Goal: Transaction & Acquisition: Purchase product/service

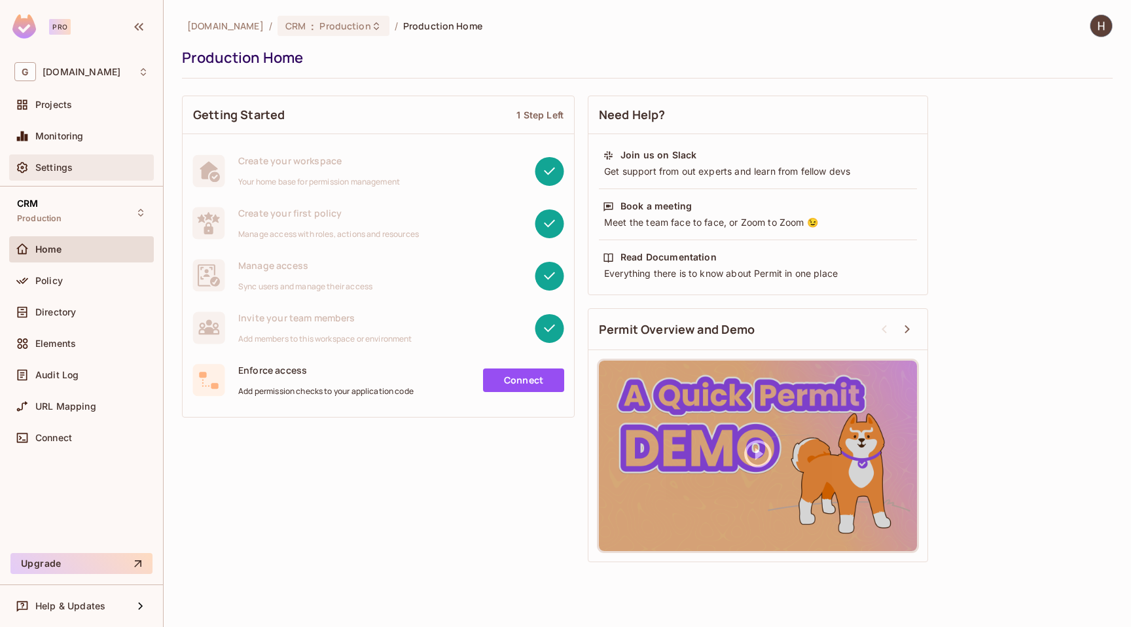
click at [86, 169] on div "Settings" at bounding box center [91, 167] width 113 height 10
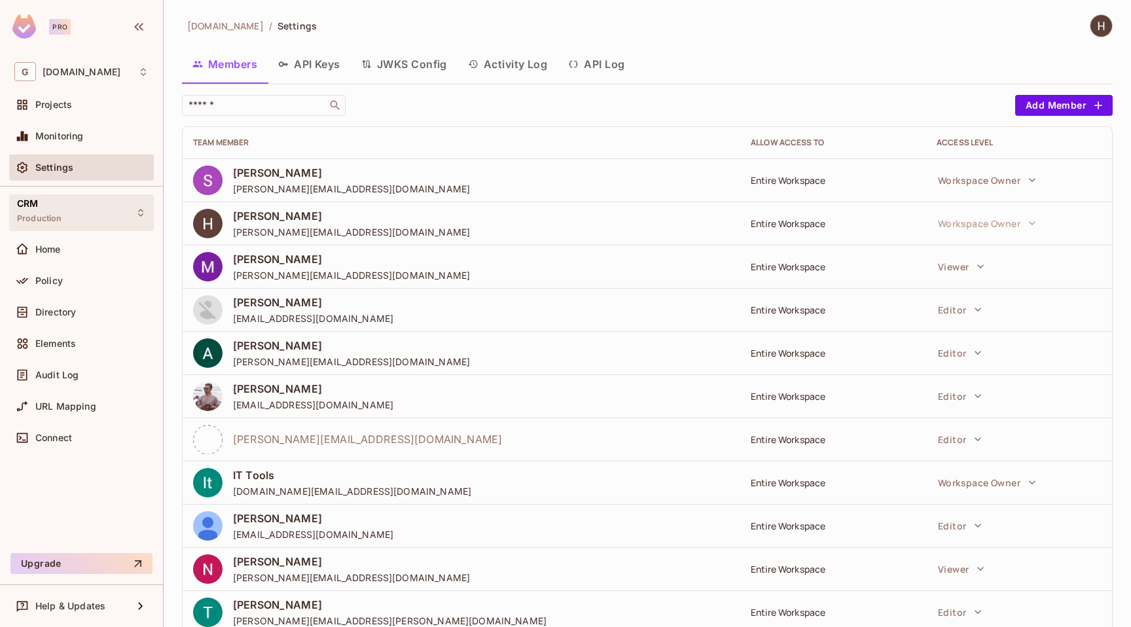
click at [75, 202] on div "CRM Production" at bounding box center [81, 212] width 145 height 36
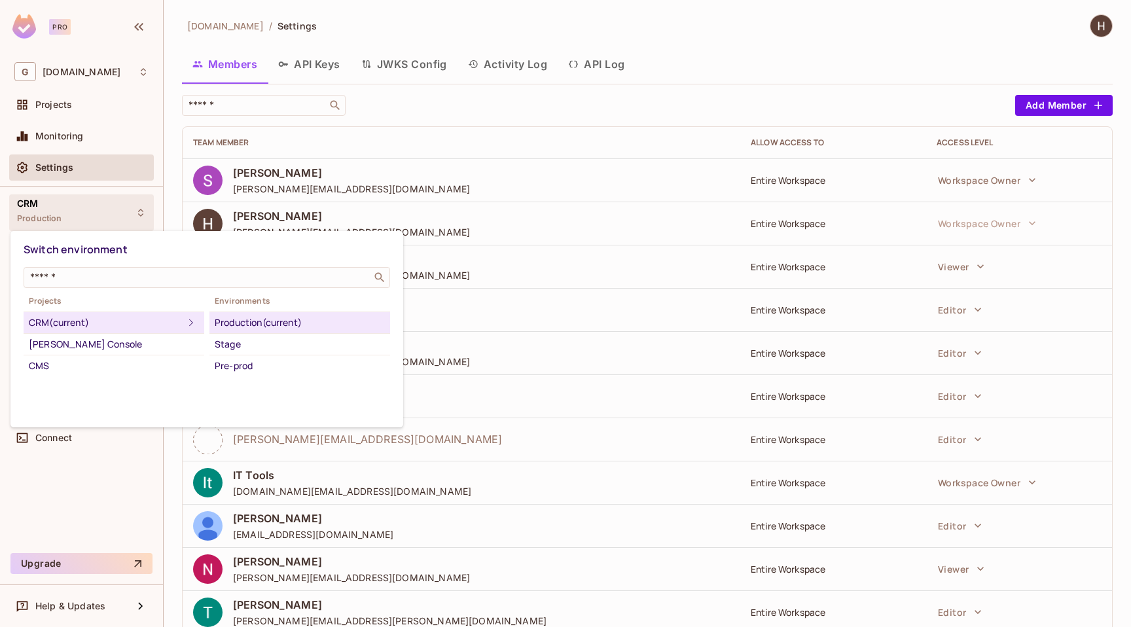
click at [82, 213] on div at bounding box center [565, 313] width 1131 height 627
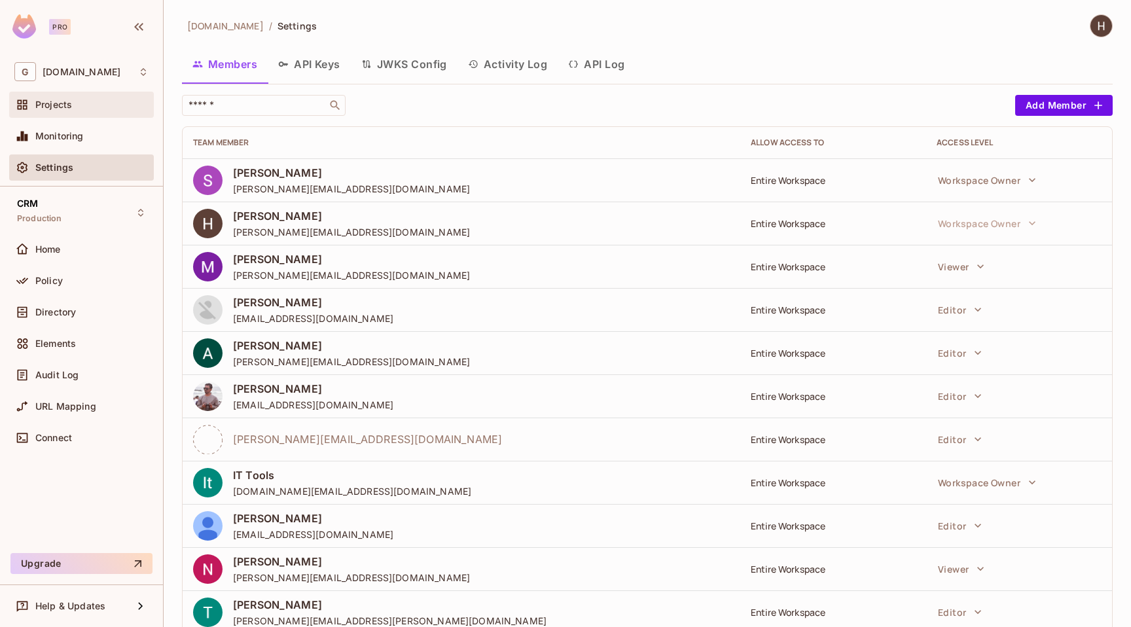
click at [86, 114] on div "Projects" at bounding box center [81, 105] width 145 height 26
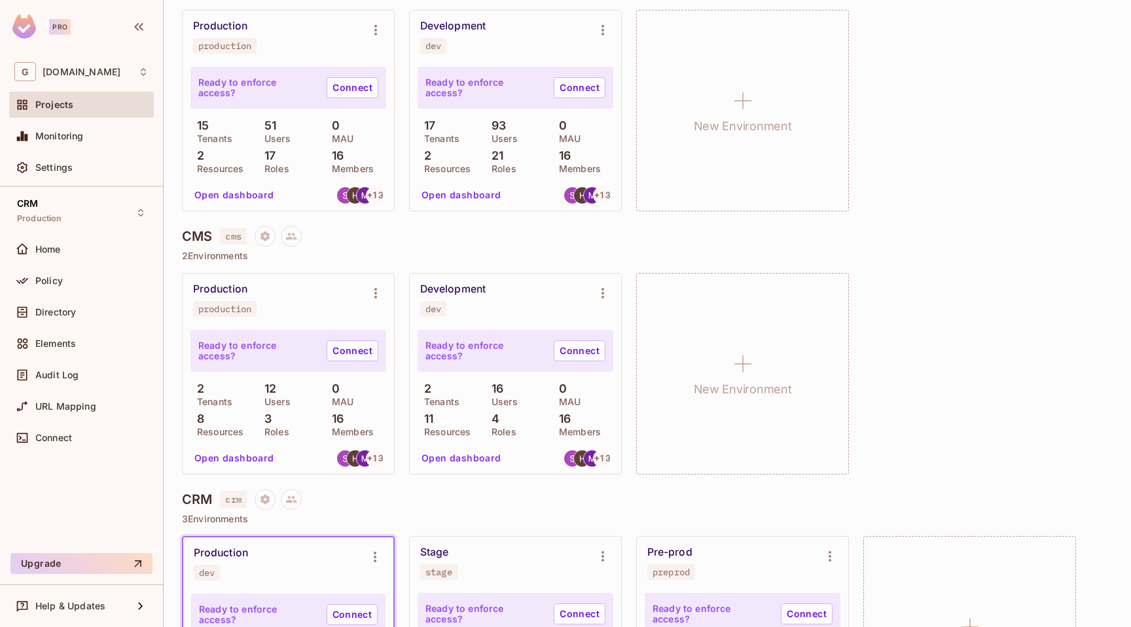
scroll to position [292, 0]
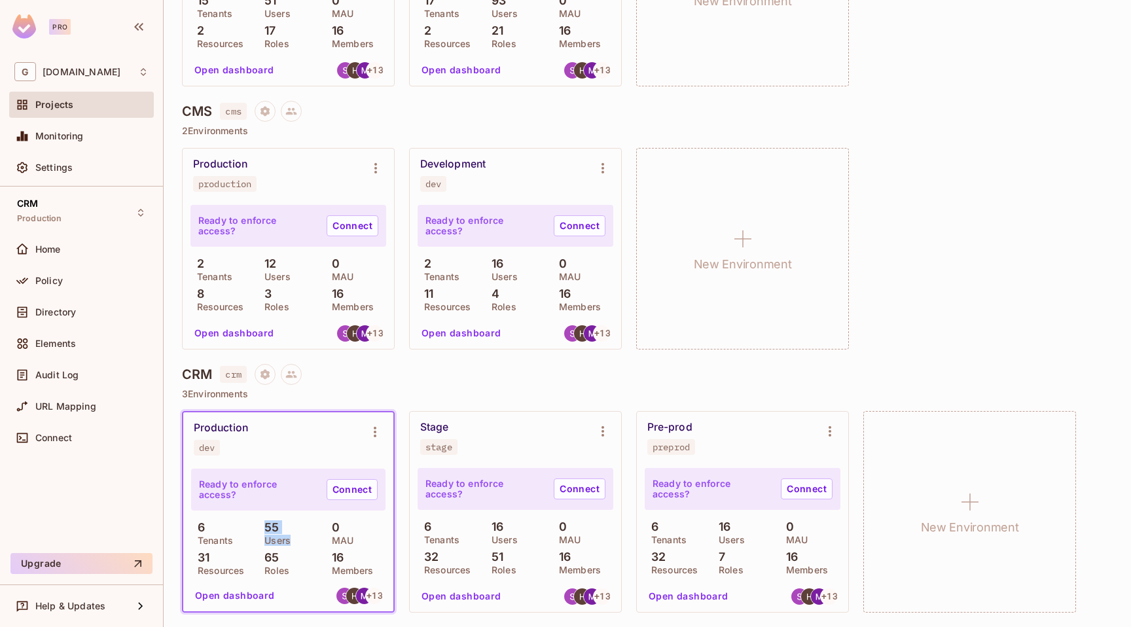
drag, startPoint x: 300, startPoint y: 541, endPoint x: 258, endPoint y: 523, distance: 44.8
click at [258, 523] on div "55 Users" at bounding box center [288, 533] width 60 height 24
click at [258, 523] on p "55" at bounding box center [268, 527] width 21 height 13
drag, startPoint x: 263, startPoint y: 525, endPoint x: 291, endPoint y: 540, distance: 31.9
click at [291, 540] on div "55 Users" at bounding box center [288, 533] width 60 height 24
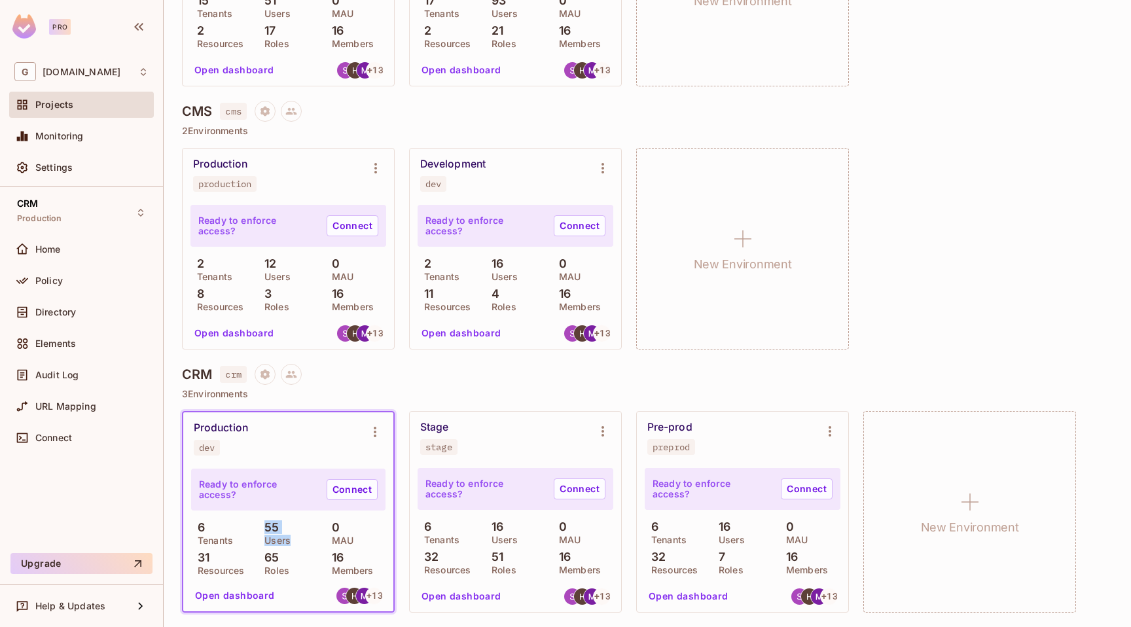
click at [291, 540] on div "55 Users" at bounding box center [288, 533] width 60 height 24
drag, startPoint x: 292, startPoint y: 543, endPoint x: 253, endPoint y: 519, distance: 46.1
click at [253, 519] on div "Ready to enforce access? Connect 6 Tenants 55 Users 0 MAU 31 Resources 65 Roles…" at bounding box center [288, 521] width 194 height 106
click at [25, 22] on img at bounding box center [24, 26] width 24 height 24
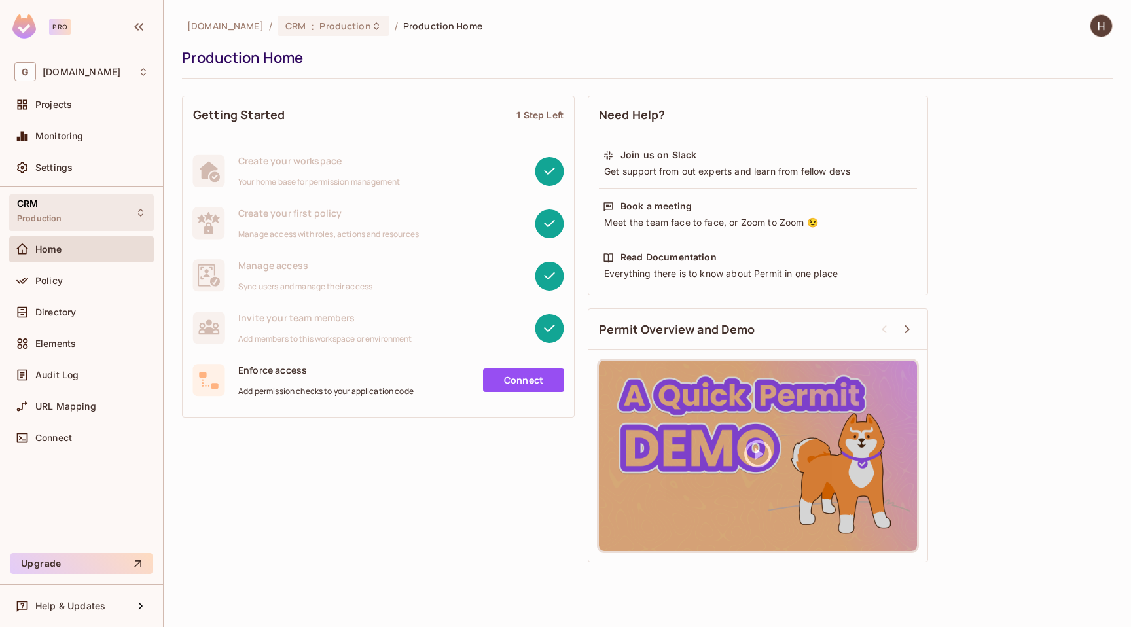
click at [84, 220] on div "CRM Production" at bounding box center [81, 212] width 145 height 36
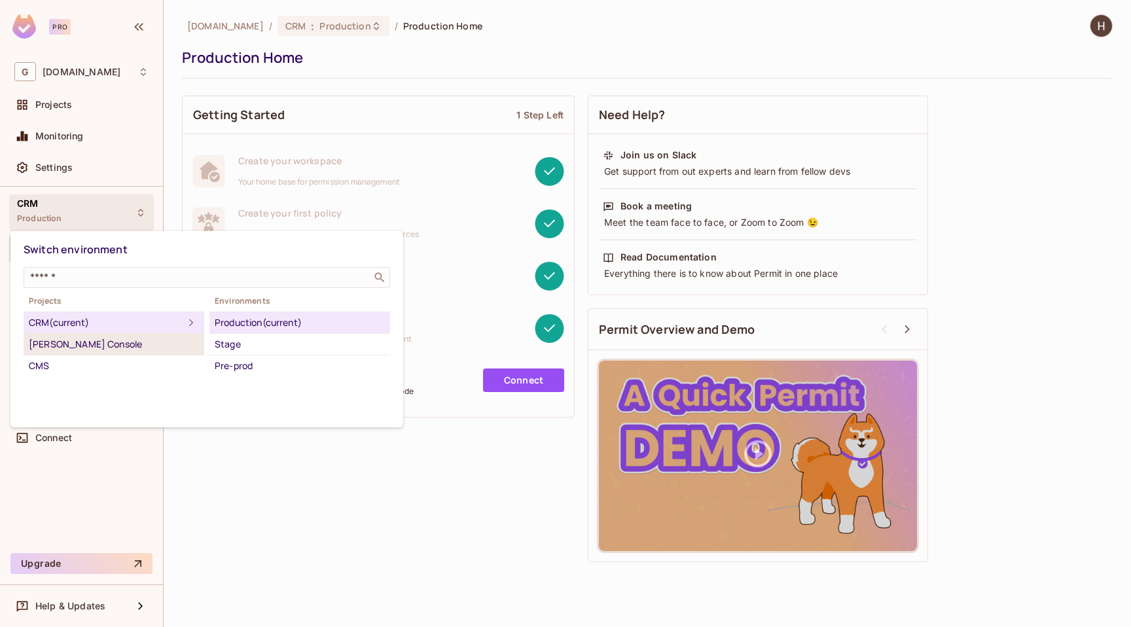
click at [174, 336] on div "Tenet Console" at bounding box center [114, 344] width 170 height 16
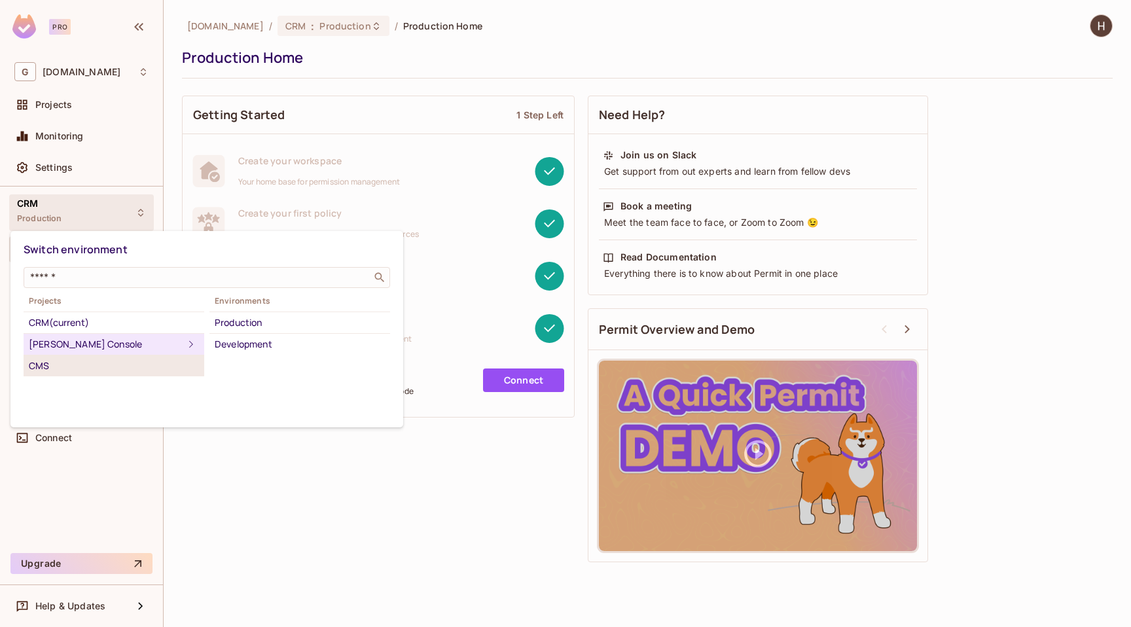
click at [112, 358] on div "CMS" at bounding box center [114, 366] width 170 height 16
click at [63, 338] on div "Tenet Console" at bounding box center [114, 344] width 170 height 16
click at [85, 324] on div "CRM (current)" at bounding box center [114, 323] width 170 height 16
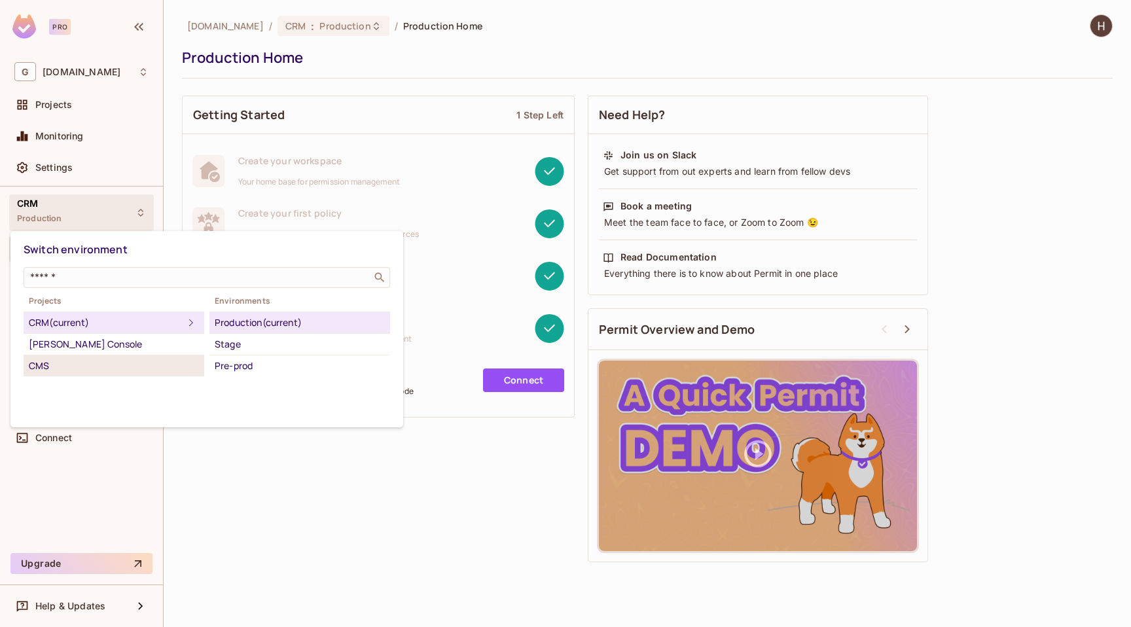
click at [72, 370] on div "CMS" at bounding box center [114, 366] width 170 height 16
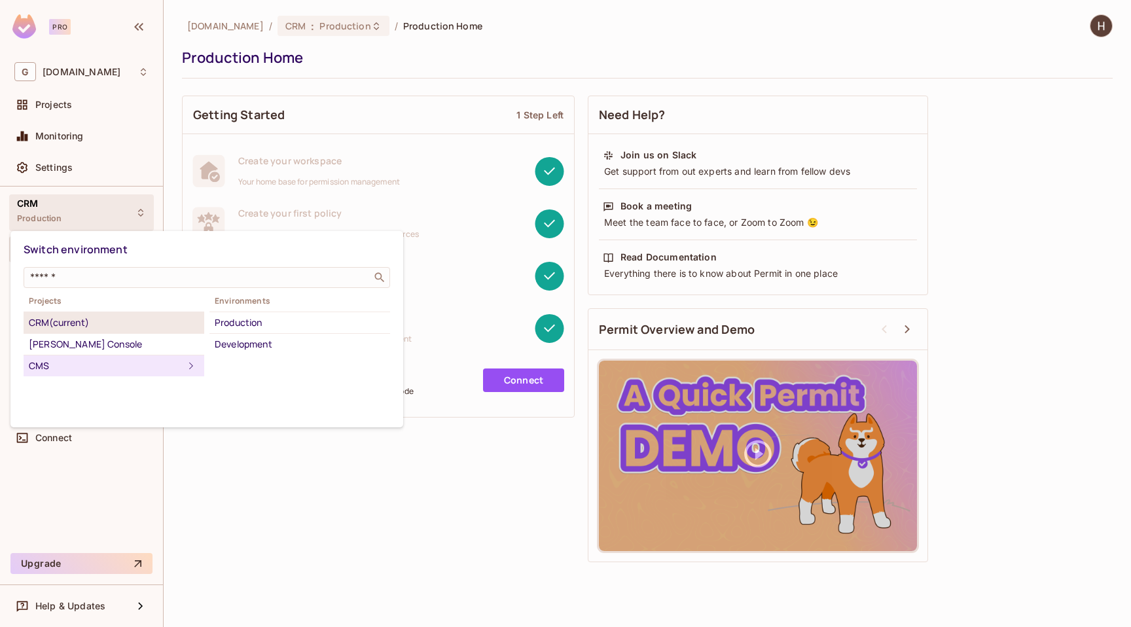
click at [159, 323] on div "CRM (current)" at bounding box center [114, 323] width 170 height 16
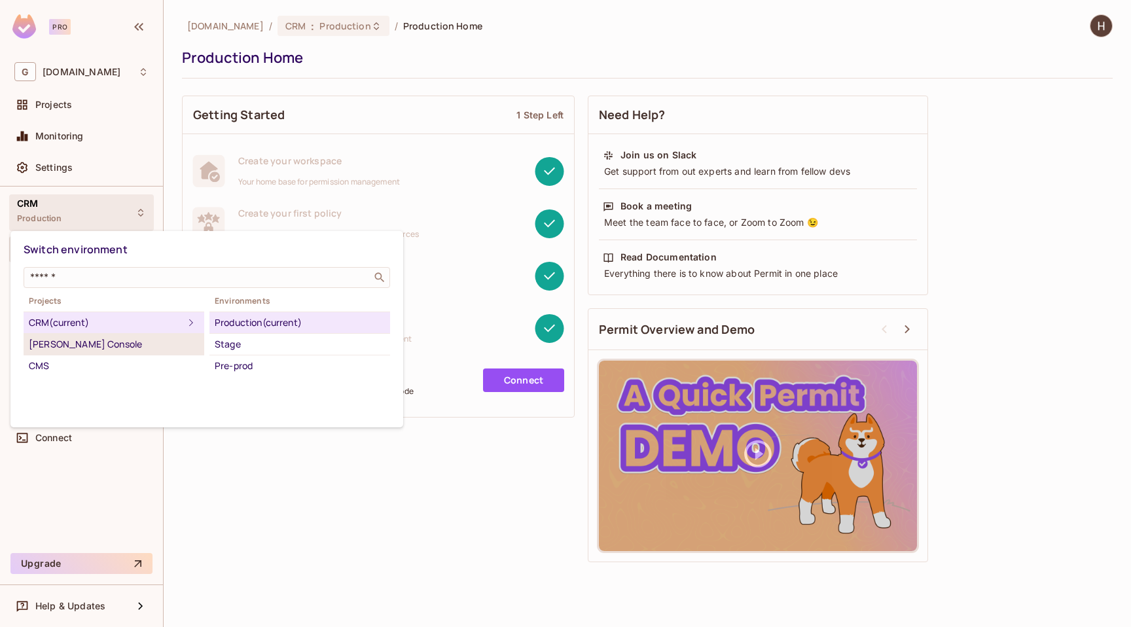
click at [124, 339] on div "Tenet Console" at bounding box center [114, 344] width 170 height 16
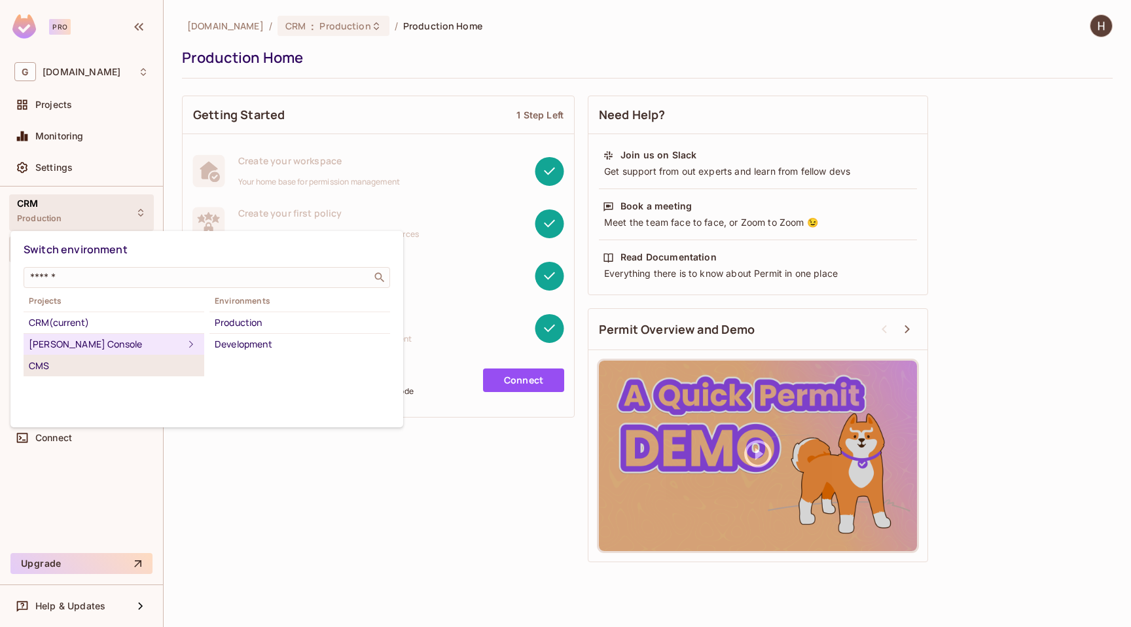
click at [126, 364] on div "CMS" at bounding box center [114, 366] width 170 height 16
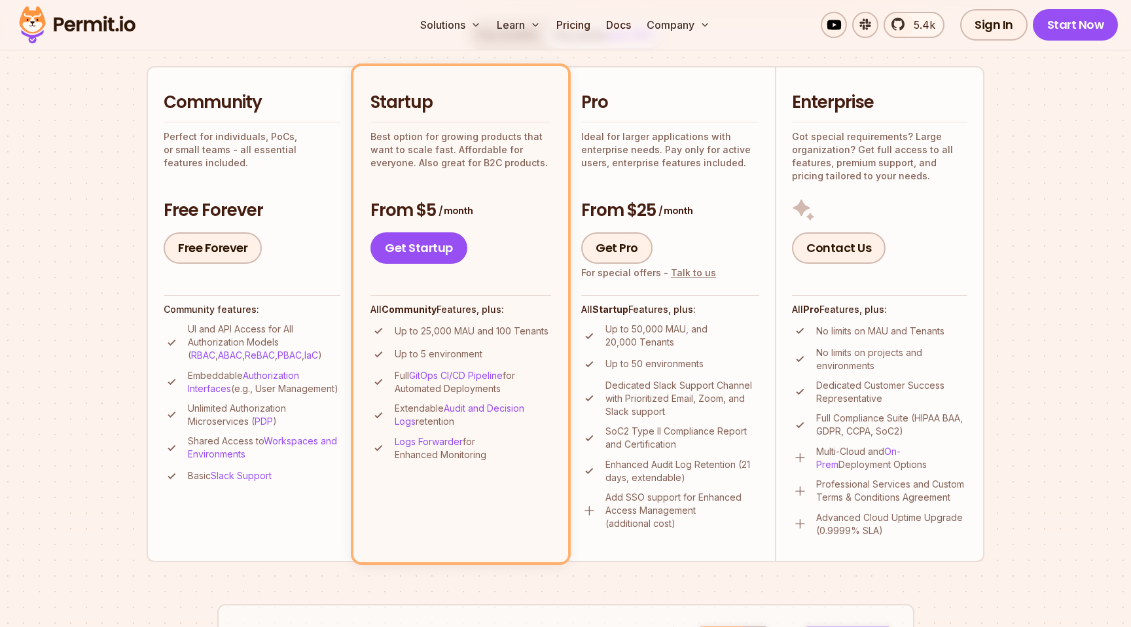
scroll to position [294, 0]
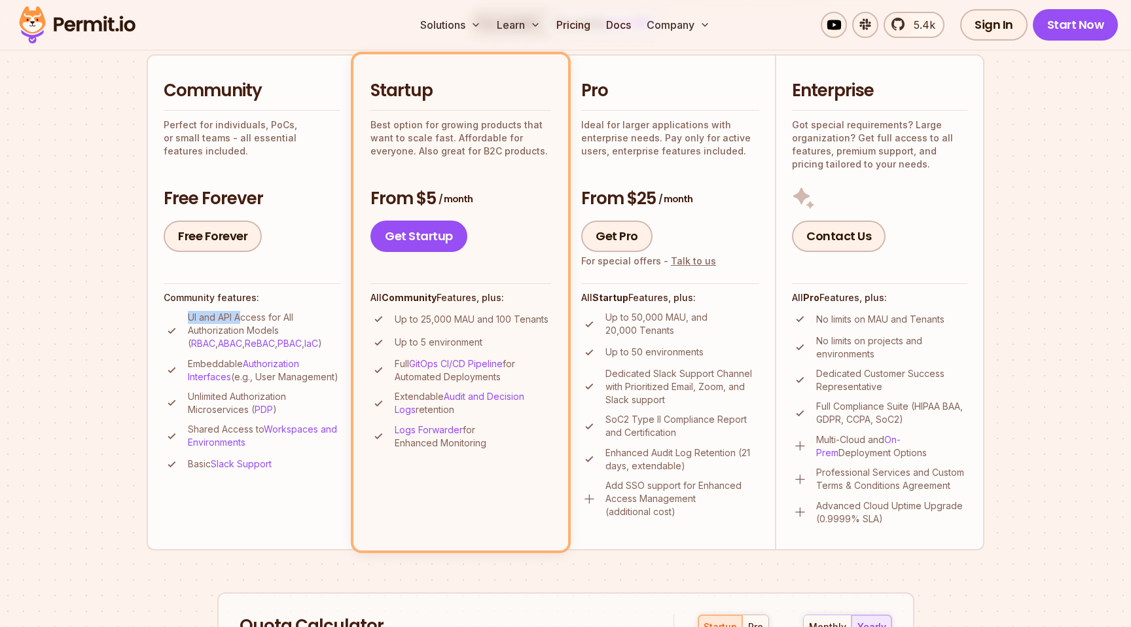
drag, startPoint x: 186, startPoint y: 319, endPoint x: 243, endPoint y: 319, distance: 56.3
click at [243, 319] on li "UI and API Access for All Authorization Models ( RBAC , ABAC , ReBAC , PBAC , I…" at bounding box center [252, 330] width 177 height 39
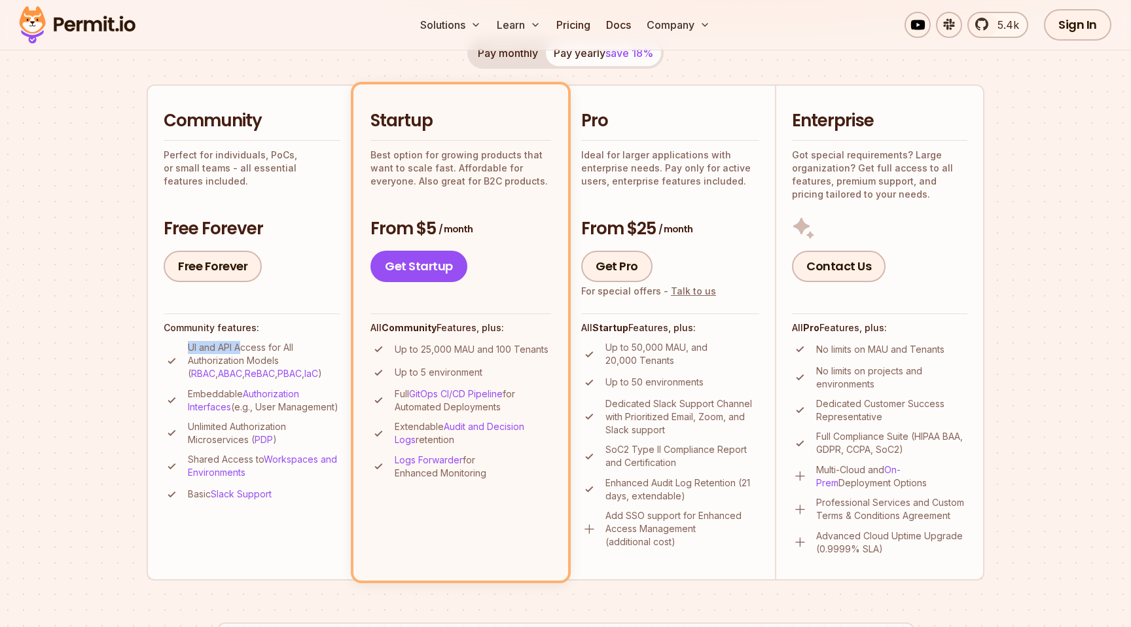
scroll to position [299, 0]
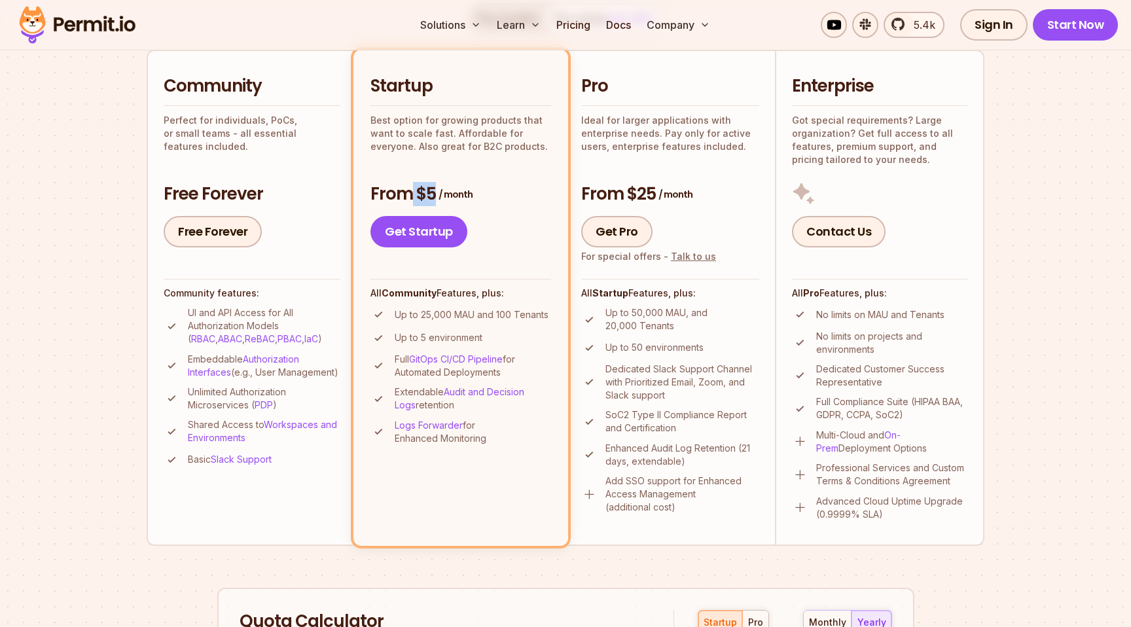
drag, startPoint x: 491, startPoint y: 194, endPoint x: 405, endPoint y: 194, distance: 86.4
click at [405, 194] on h3 "From $5 / month" at bounding box center [460, 195] width 181 height 24
drag, startPoint x: 421, startPoint y: 312, endPoint x: 534, endPoint y: 321, distance: 113.6
click at [534, 321] on li "Up to 25,000 MAU and 100 Tenants" at bounding box center [460, 314] width 181 height 16
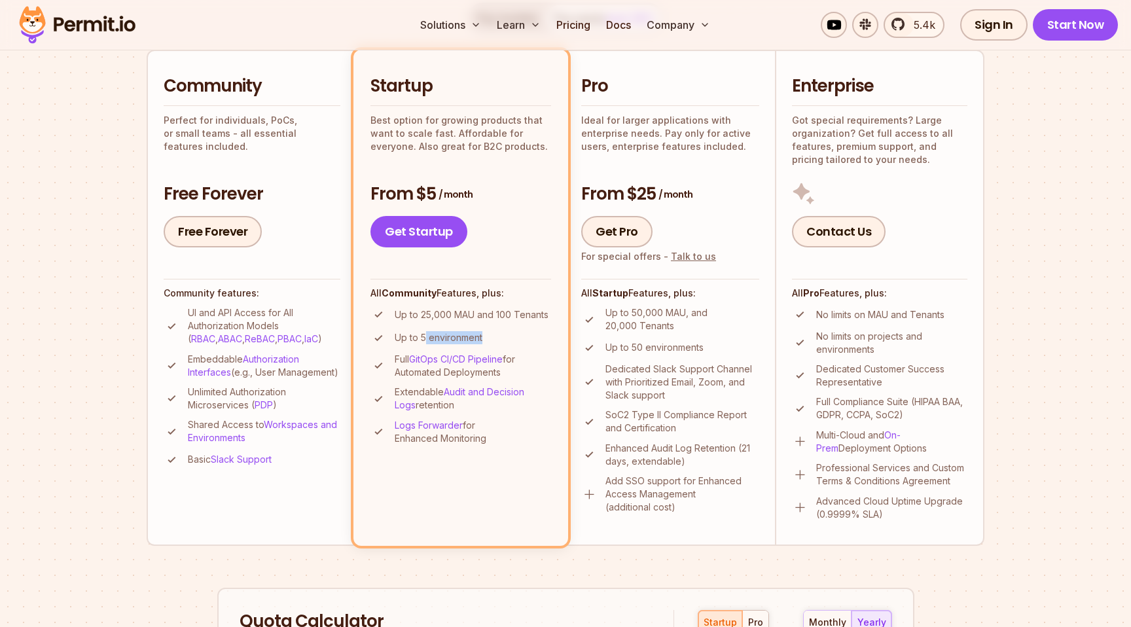
drag, startPoint x: 517, startPoint y: 337, endPoint x: 423, endPoint y: 338, distance: 93.6
click at [423, 338] on li "Up to 5 environment" at bounding box center [460, 338] width 181 height 16
click at [423, 338] on p "Up to 5 environment" at bounding box center [438, 337] width 88 height 13
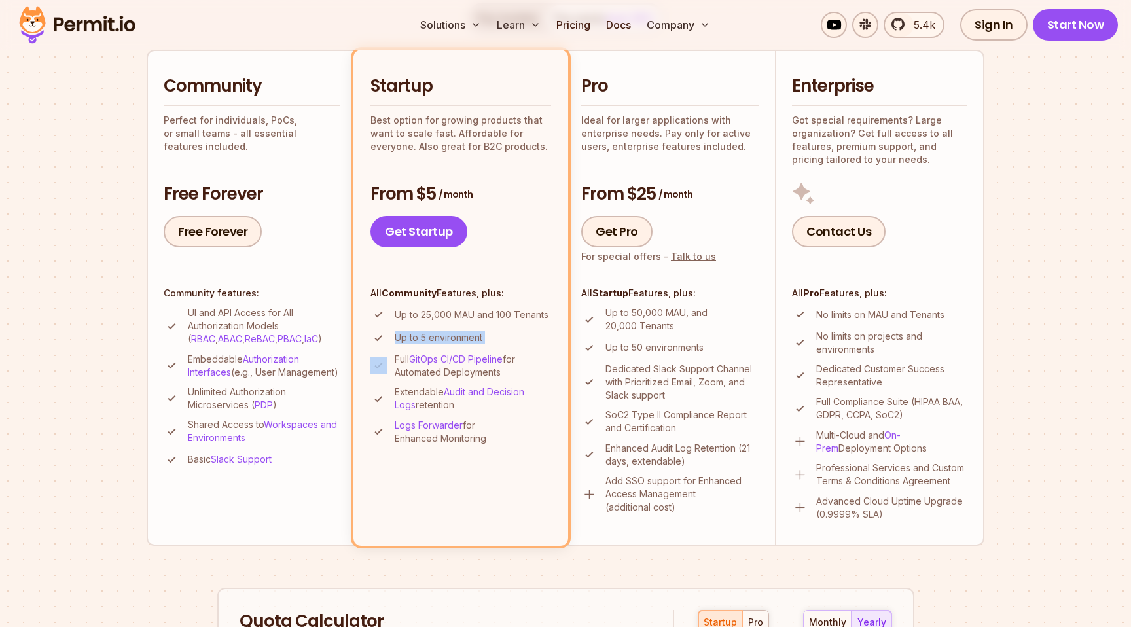
click at [477, 342] on p "Up to 5 environment" at bounding box center [438, 337] width 88 height 13
click at [438, 345] on li "Up to 5 environment" at bounding box center [460, 338] width 181 height 16
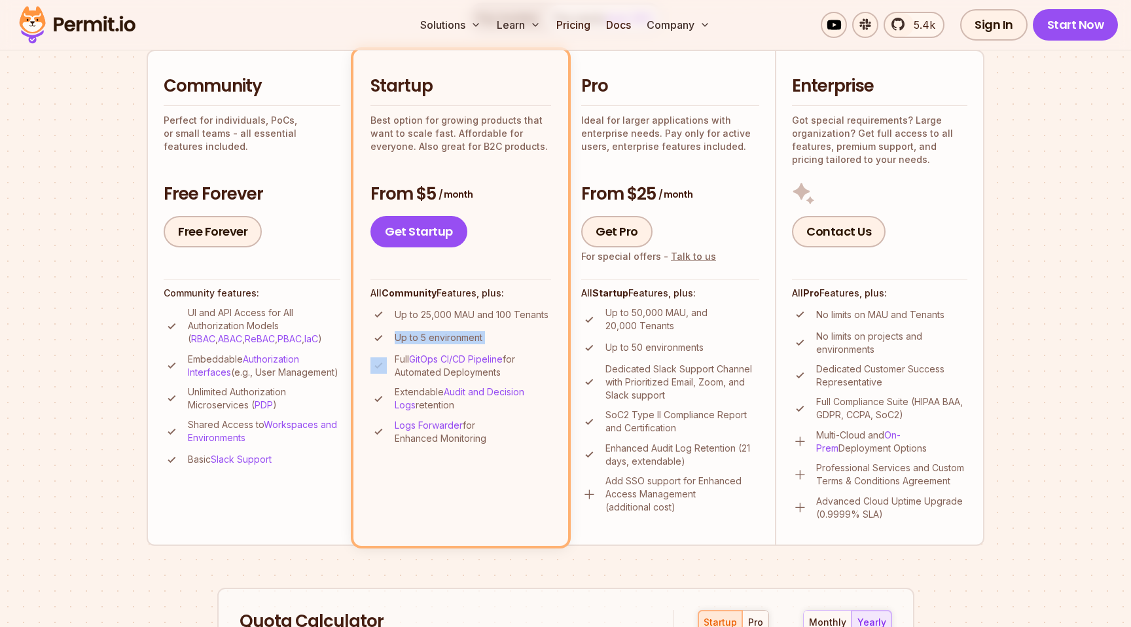
click at [438, 345] on li "Up to 5 environment" at bounding box center [460, 338] width 181 height 16
drag, startPoint x: 190, startPoint y: 406, endPoint x: 283, endPoint y: 413, distance: 93.2
click at [283, 412] on p "Unlimited Authorization Microservices ( PDP )" at bounding box center [264, 398] width 152 height 26
drag, startPoint x: 188, startPoint y: 355, endPoint x: 294, endPoint y: 385, distance: 109.4
click at [294, 379] on p "Embeddable Authorization Interfaces (e.g., User Management)" at bounding box center [264, 366] width 152 height 26
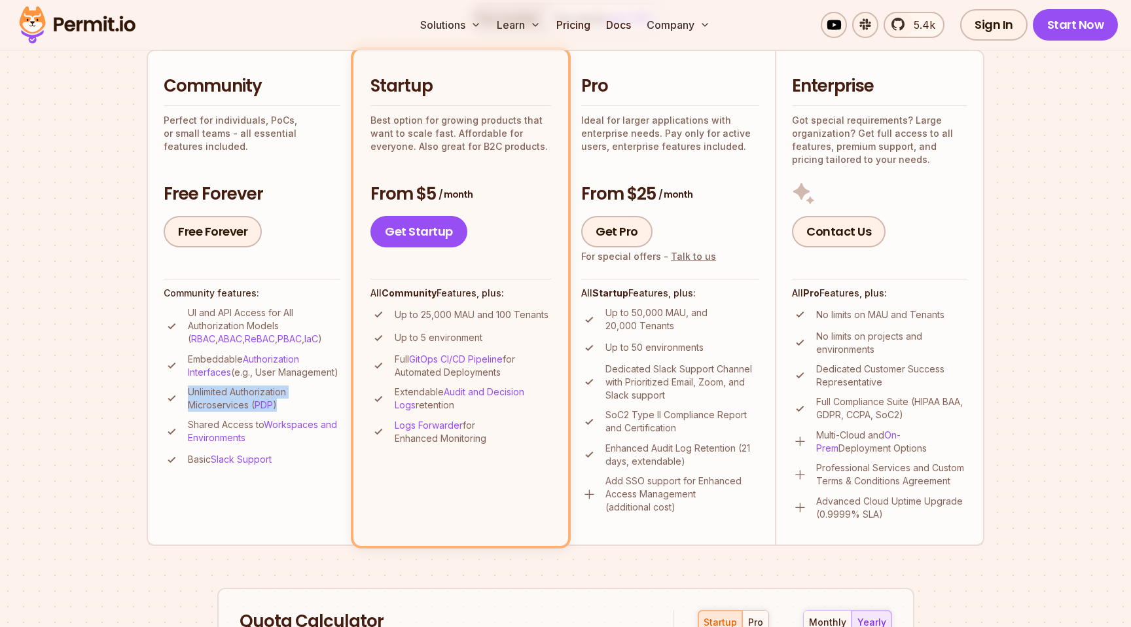
drag, startPoint x: 372, startPoint y: 83, endPoint x: 478, endPoint y: 458, distance: 389.6
click at [478, 458] on li "Startup Best option for growing products that want to scale fast. Affordable fo…" at bounding box center [460, 297] width 215 height 495
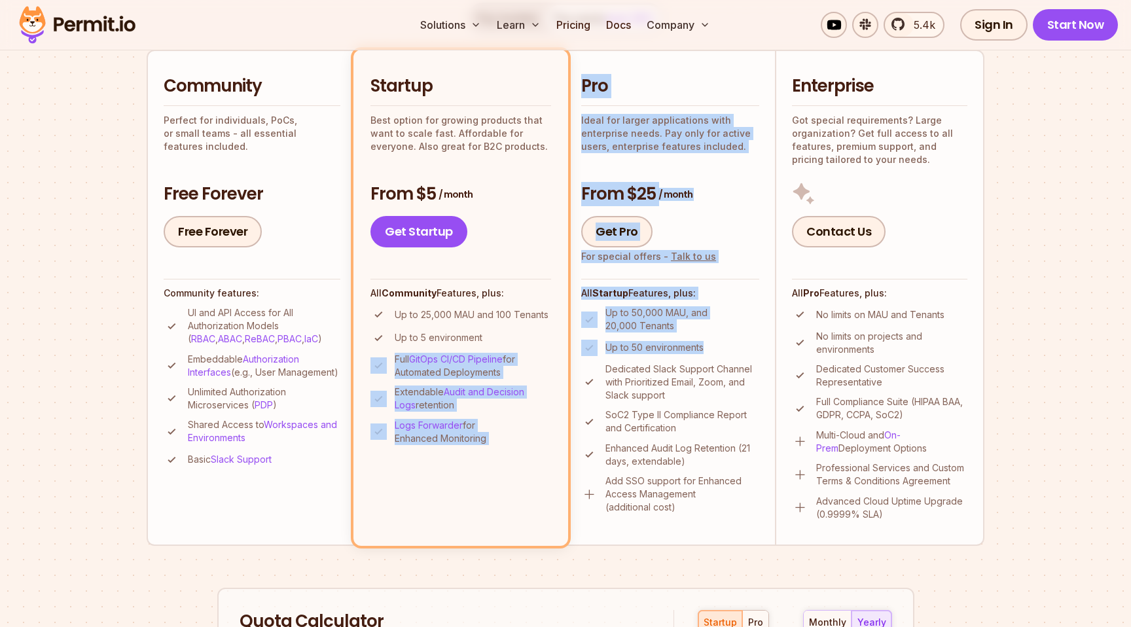
drag, startPoint x: 640, startPoint y: 349, endPoint x: 566, endPoint y: 349, distance: 74.6
click at [566, 349] on ul "Community Perfect for individuals, PoCs, or small teams - all essential feature…" at bounding box center [565, 297] width 837 height 495
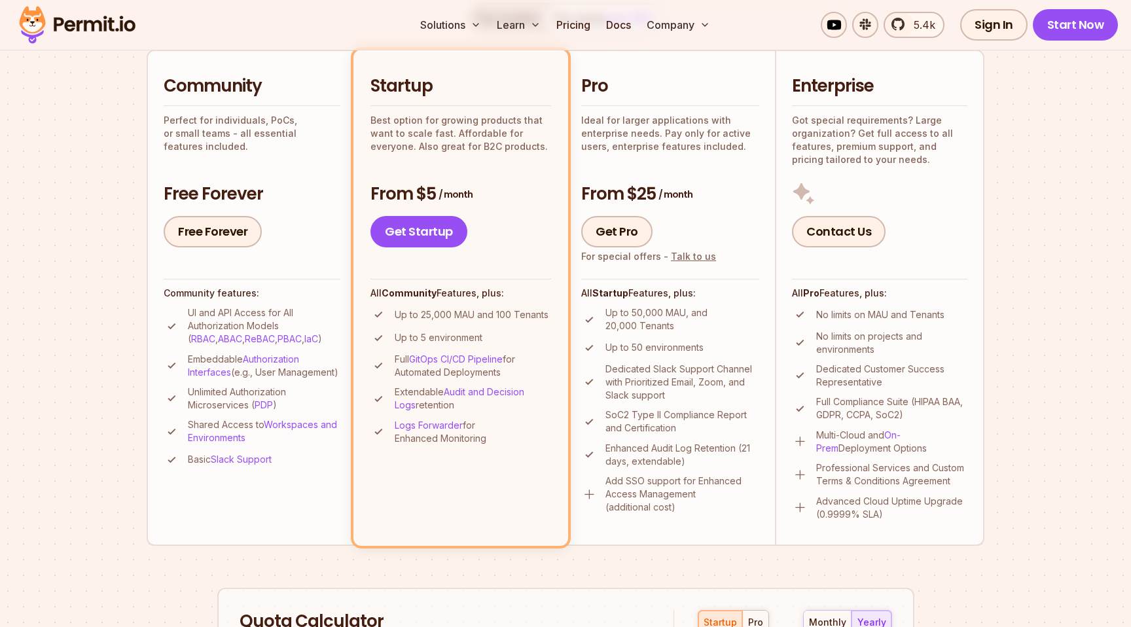
click at [608, 80] on h2 "Pro" at bounding box center [670, 87] width 178 height 24
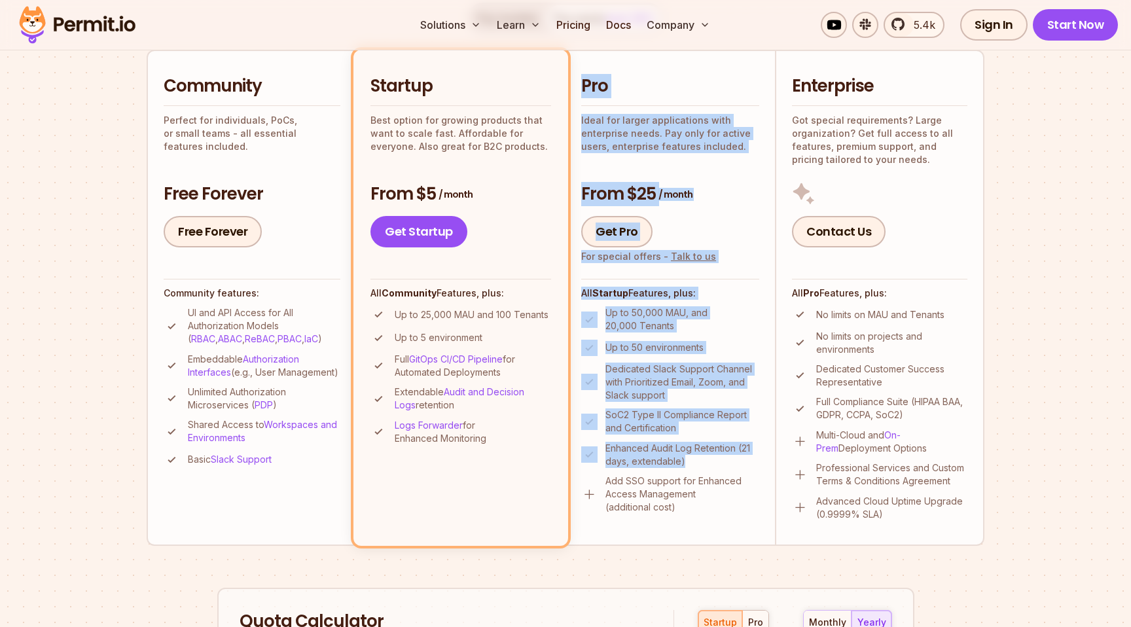
drag, startPoint x: 577, startPoint y: 81, endPoint x: 727, endPoint y: 464, distance: 411.8
click at [727, 464] on li "Pro Ideal for larger applications with enterprise needs. Pay only for active us…" at bounding box center [669, 297] width 209 height 495
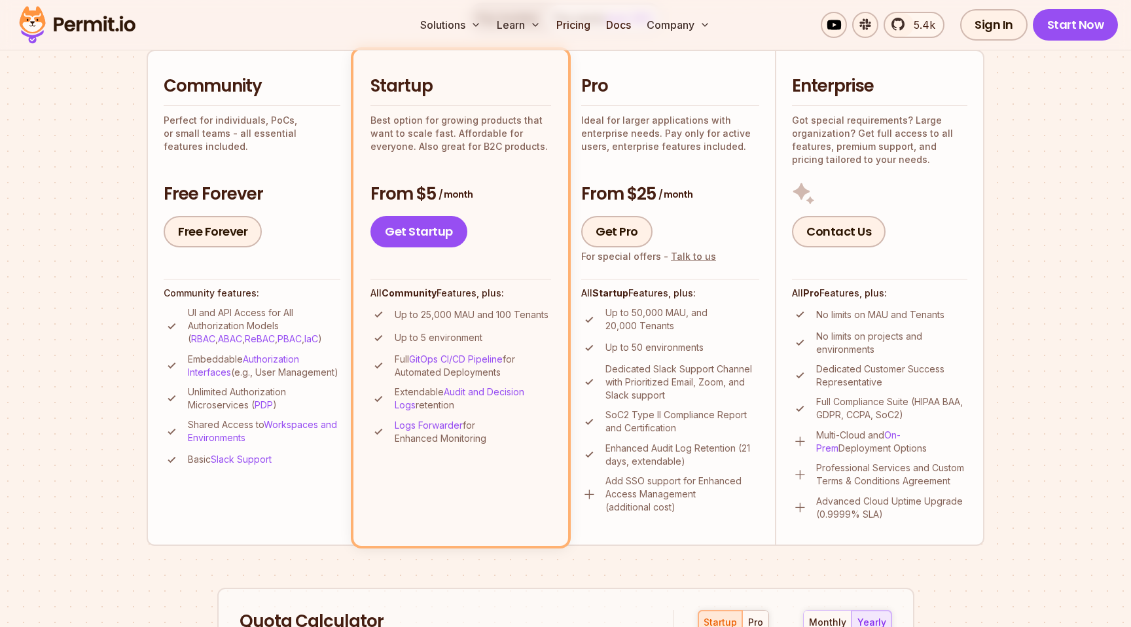
click at [710, 504] on p "Add SSO support for Enhanced Access Management (additional cost)" at bounding box center [682, 493] width 154 height 39
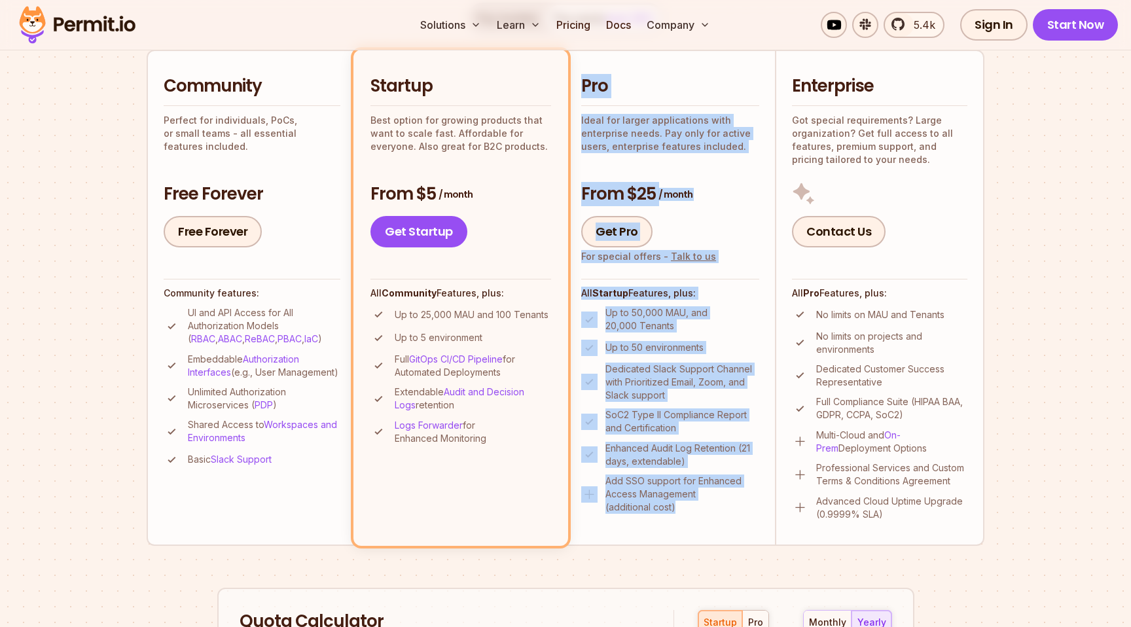
drag, startPoint x: 702, startPoint y: 512, endPoint x: 583, endPoint y: 82, distance: 446.0
click at [583, 82] on li "Pro Ideal for larger applications with enterprise needs. Pay only for active us…" at bounding box center [669, 297] width 209 height 495
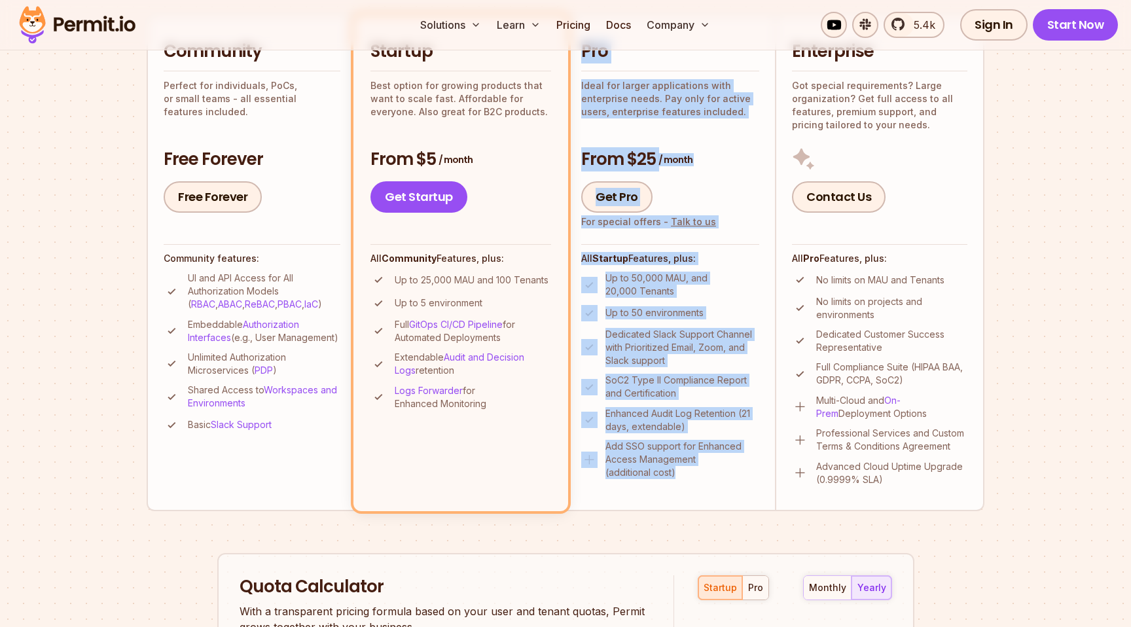
click at [677, 421] on p "Enhanced Audit Log Retention (21 days, extendable)" at bounding box center [682, 420] width 154 height 26
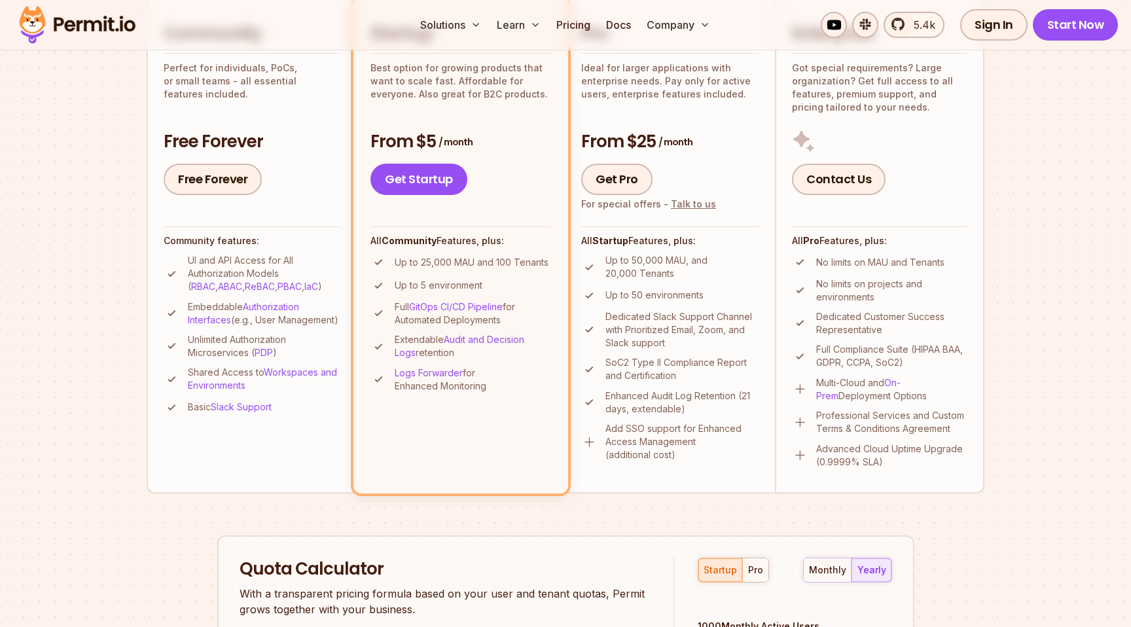
scroll to position [0, 0]
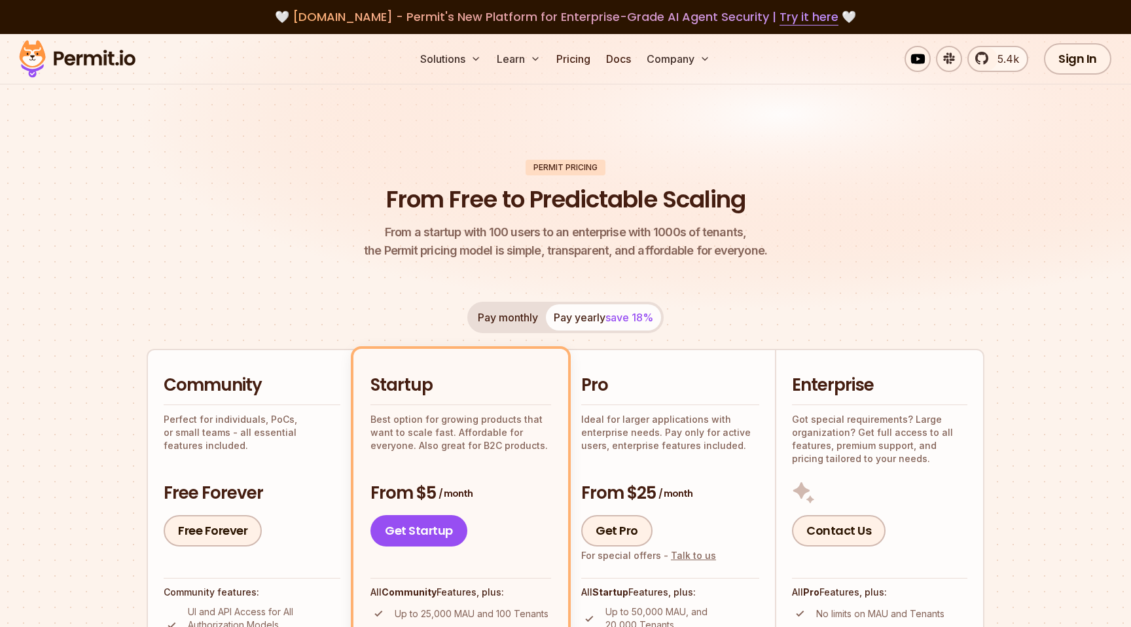
drag, startPoint x: 599, startPoint y: 225, endPoint x: 600, endPoint y: 211, distance: 13.8
click at [600, 211] on header "Permit Pricing From Free to Predictable Scaling From a startup with 100 users t…" at bounding box center [565, 210] width 837 height 101
